Goal: Check status

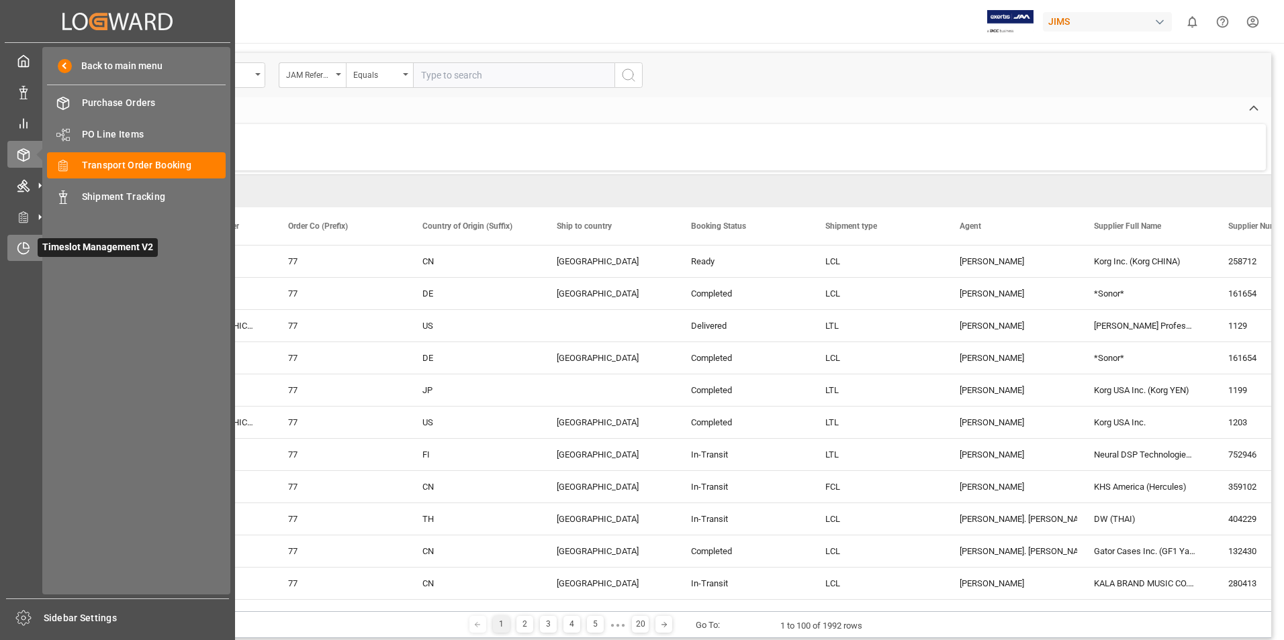
click at [72, 246] on span "Timeslot Management V2" at bounding box center [98, 247] width 120 height 19
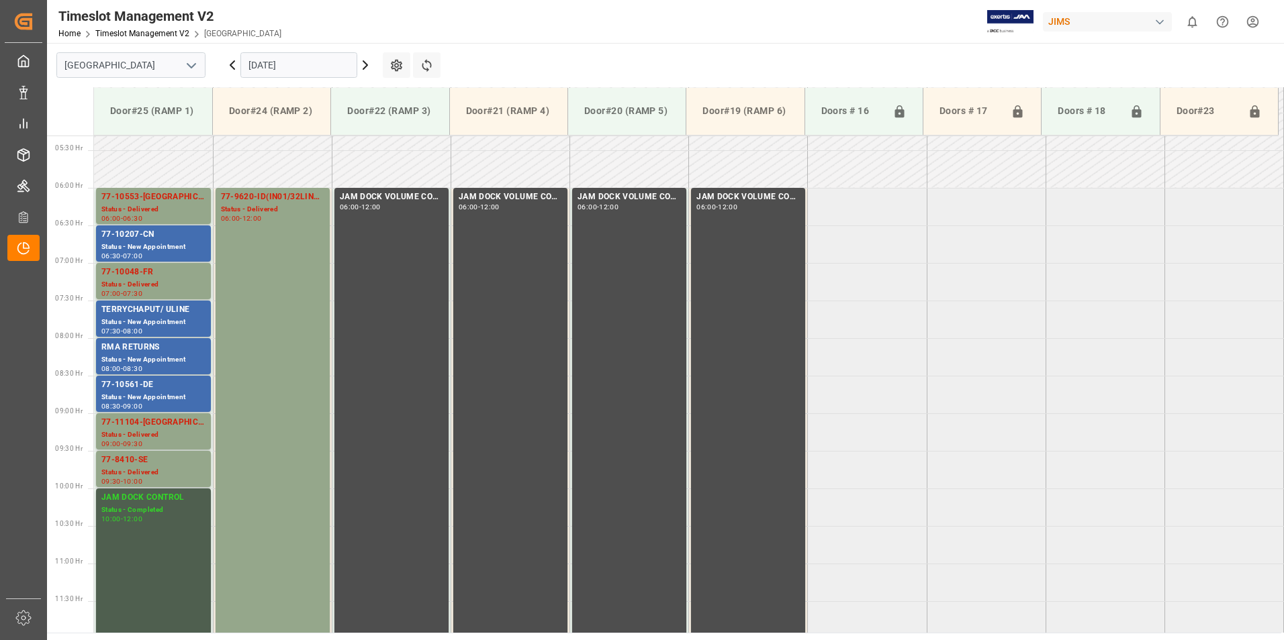
scroll to position [325, 0]
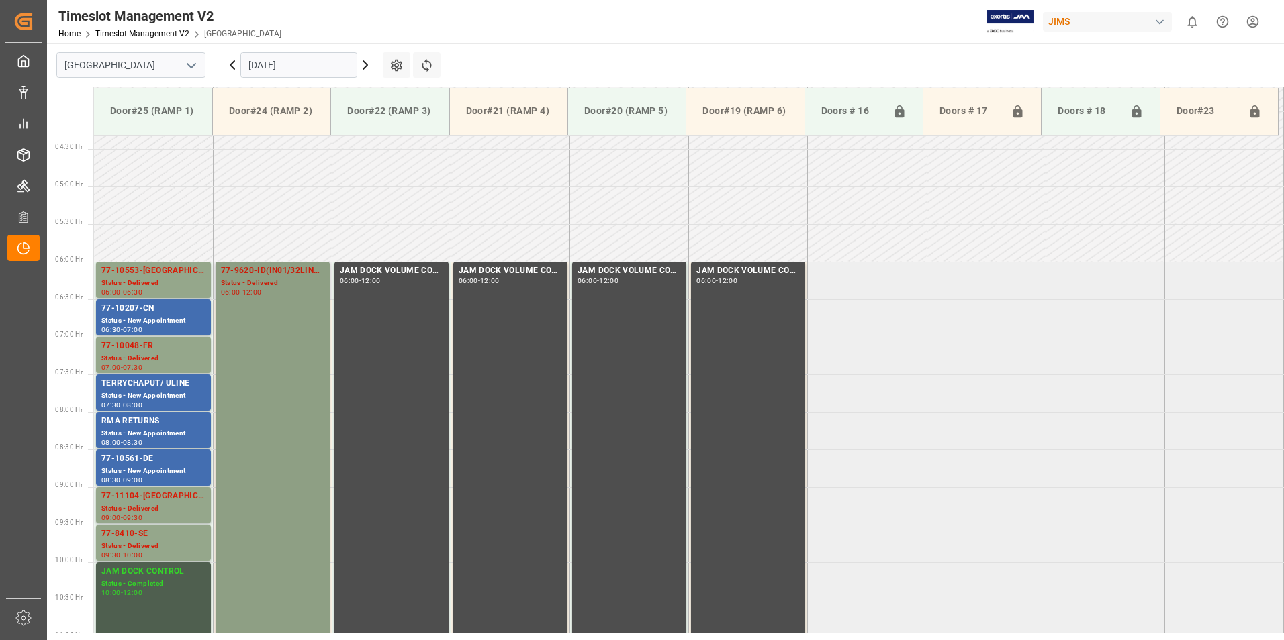
click at [240, 271] on div "77-9620-ID(IN01/32LINES)" at bounding box center [272, 270] width 103 height 13
click at [145, 269] on div "77-10553-[GEOGRAPHIC_DATA]" at bounding box center [153, 270] width 104 height 13
click at [136, 310] on div "77-10207-CN" at bounding box center [153, 308] width 104 height 13
click at [146, 361] on div "Status - Delivered" at bounding box center [153, 358] width 104 height 11
click at [140, 389] on div "TERRYCHAPUT/ ULINE" at bounding box center [153, 383] width 104 height 13
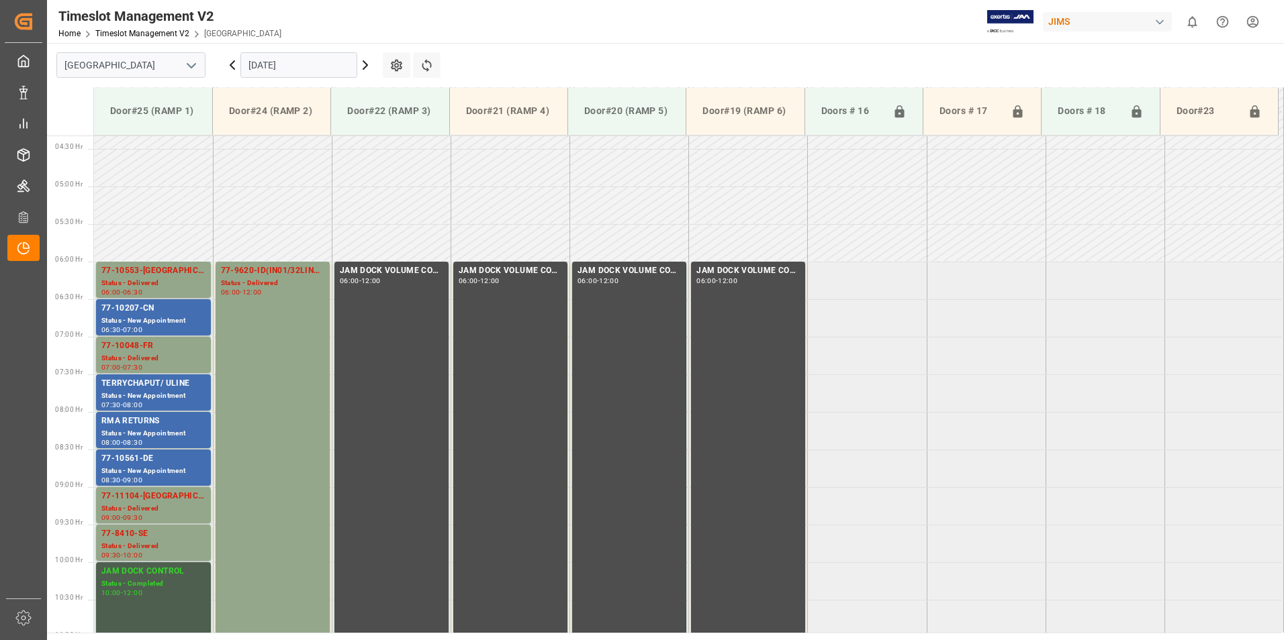
click at [145, 424] on div "RMA RETURNS" at bounding box center [153, 421] width 104 height 13
click at [140, 469] on div "Status - New Appointment" at bounding box center [153, 471] width 104 height 11
click at [132, 498] on div "77-11104-[GEOGRAPHIC_DATA]" at bounding box center [153, 496] width 104 height 13
click at [142, 537] on div "77-8410-SE" at bounding box center [153, 534] width 104 height 13
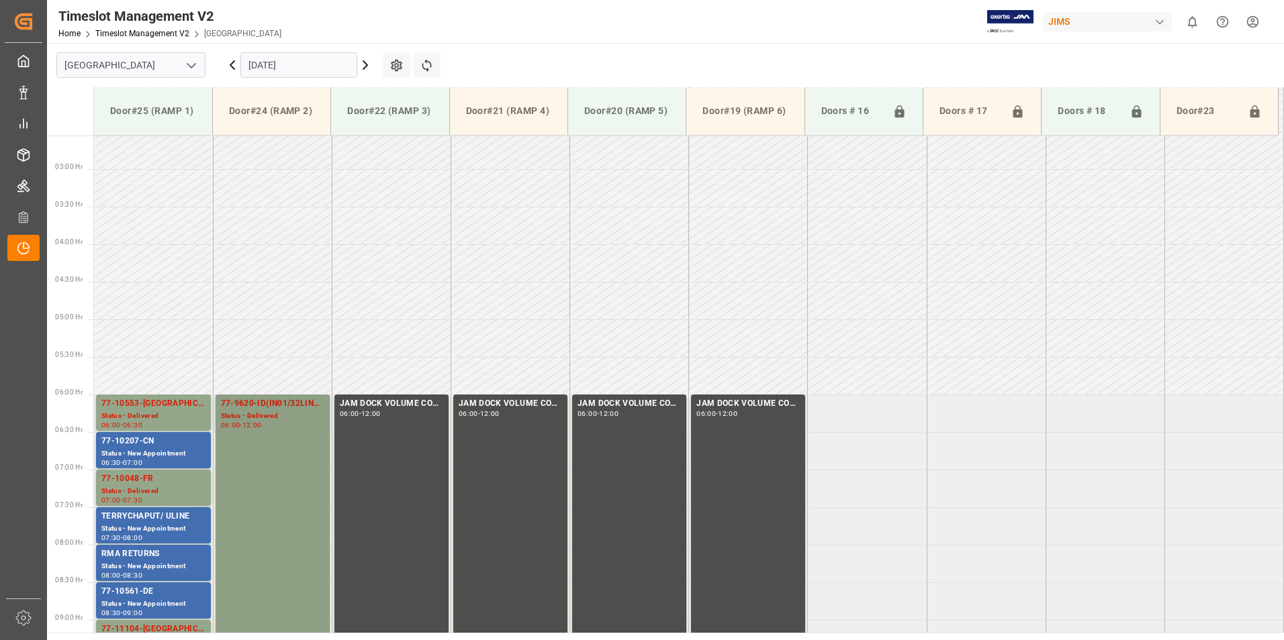
scroll to position [191, 0]
click at [262, 404] on div "77-9620-ID(IN01/32LINES)" at bounding box center [272, 405] width 103 height 13
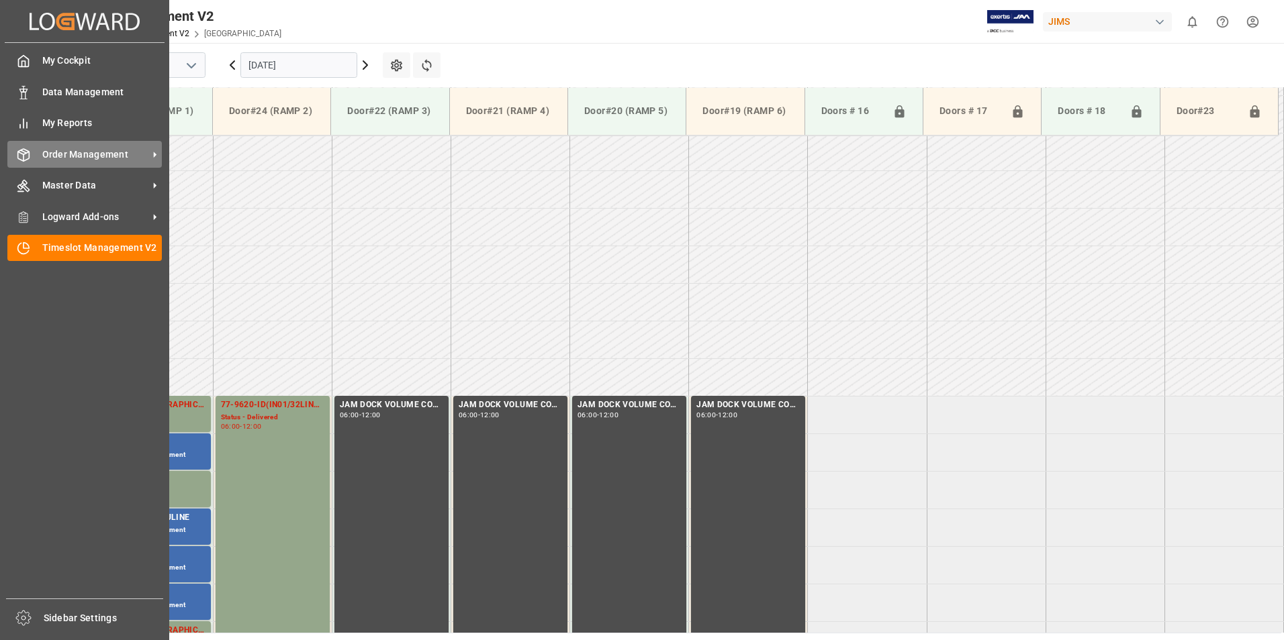
click at [48, 156] on span "Order Management" at bounding box center [95, 155] width 106 height 14
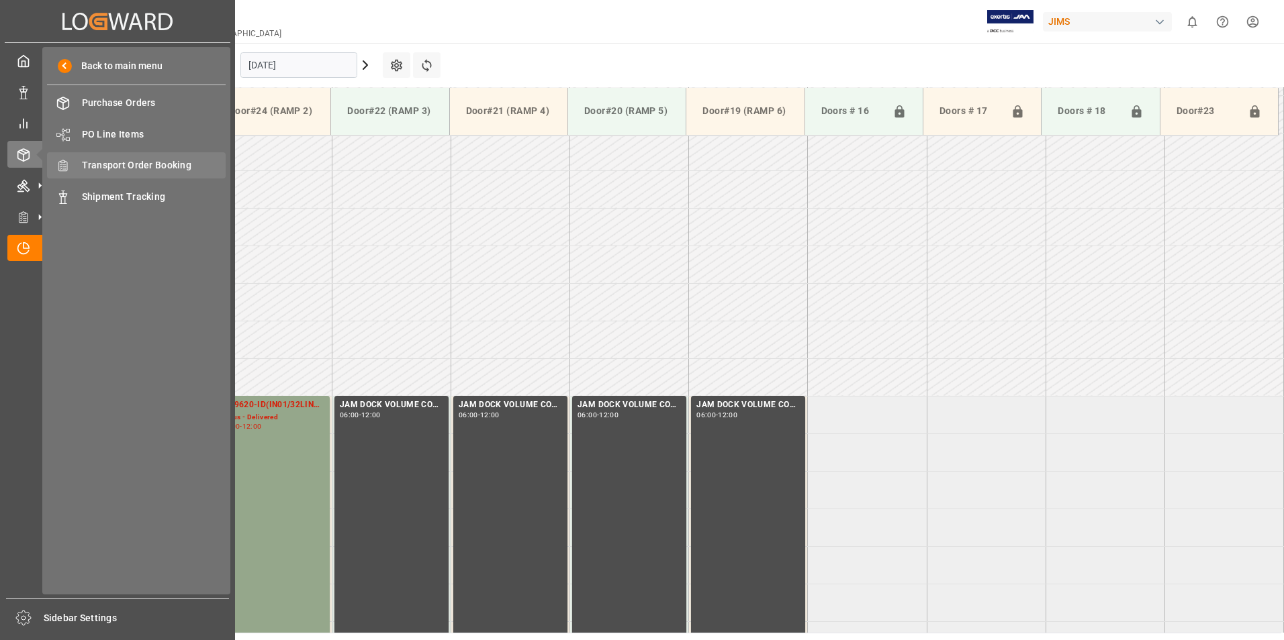
click at [187, 168] on span "Transport Order Booking" at bounding box center [154, 165] width 144 height 14
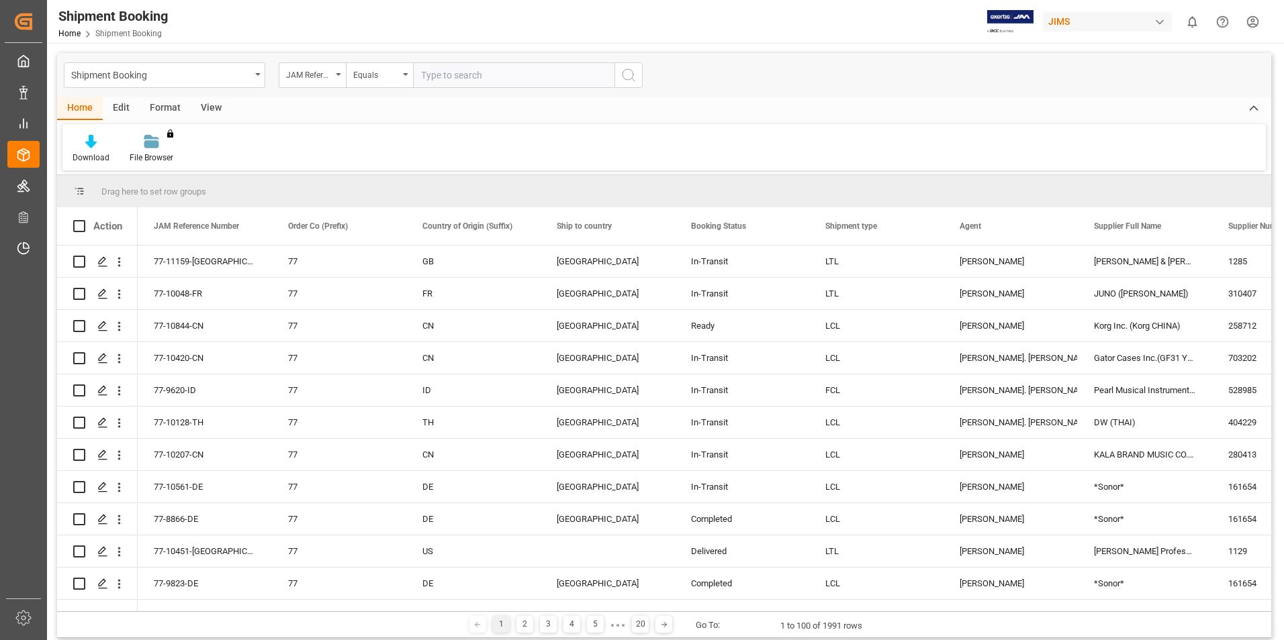
click at [437, 73] on input "text" at bounding box center [513, 75] width 201 height 26
type input "77-10561-de"
